Goal: Information Seeking & Learning: Check status

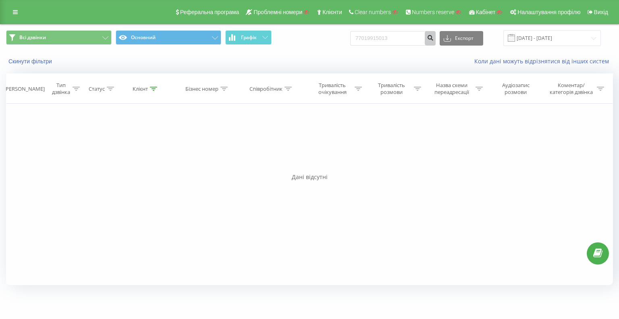
type input "77019915013"
click at [436, 36] on button "submit" at bounding box center [430, 38] width 11 height 15
